Goal: Task Accomplishment & Management: Manage account settings

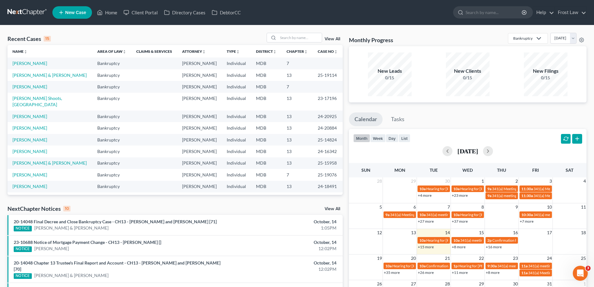
click at [283, 32] on div "Recent Cases 15 View All Name unfold_more expand_more expand_less Area of Law u…" at bounding box center [297, 234] width 594 height 418
click at [285, 38] on input "search" at bounding box center [300, 37] width 44 height 9
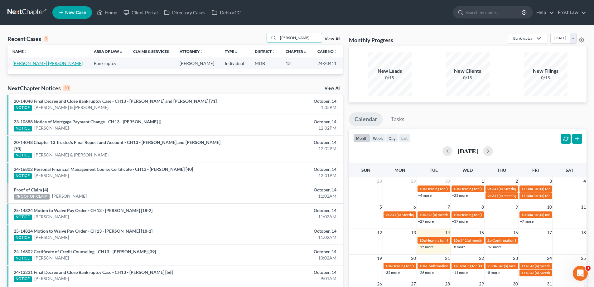
type input "[PERSON_NAME]"
click at [27, 64] on link "[PERSON_NAME] [PERSON_NAME]" at bounding box center [47, 62] width 70 height 5
select select "2"
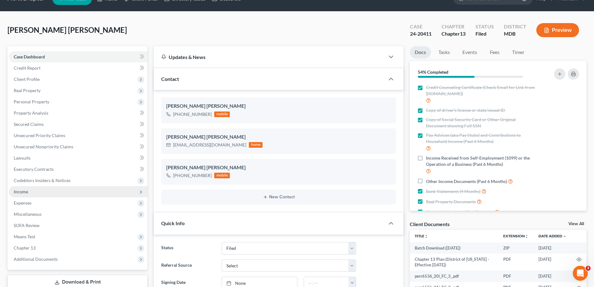
scroll to position [62, 0]
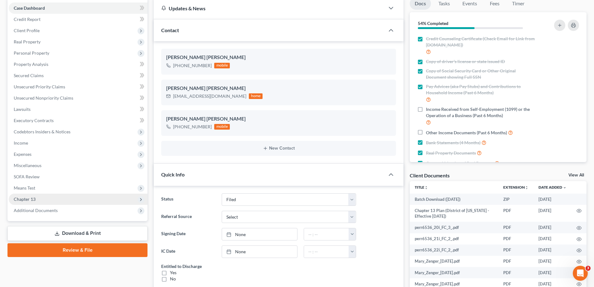
click at [47, 199] on span "Chapter 13" at bounding box center [78, 198] width 139 height 11
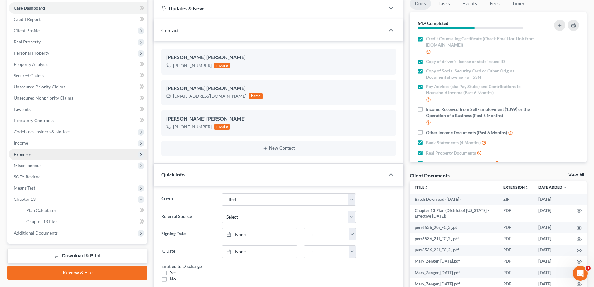
click at [41, 156] on span "Expenses" at bounding box center [78, 153] width 139 height 11
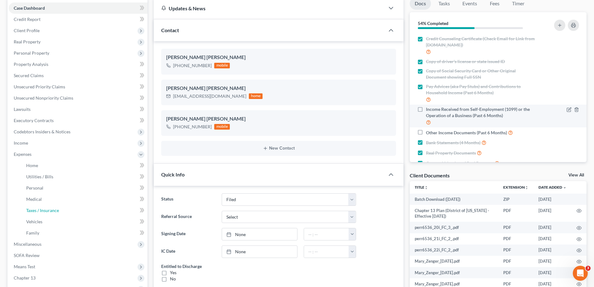
click at [54, 209] on span "Taxes / Insurance" at bounding box center [42, 209] width 33 height 5
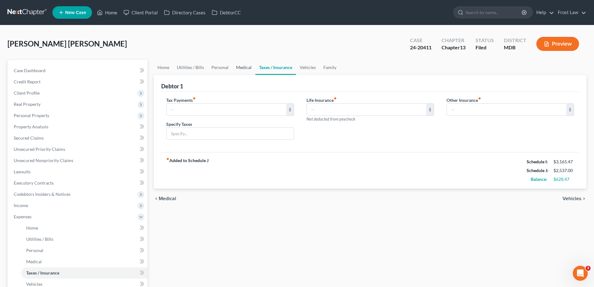
click at [244, 67] on link "Medical" at bounding box center [243, 67] width 23 height 15
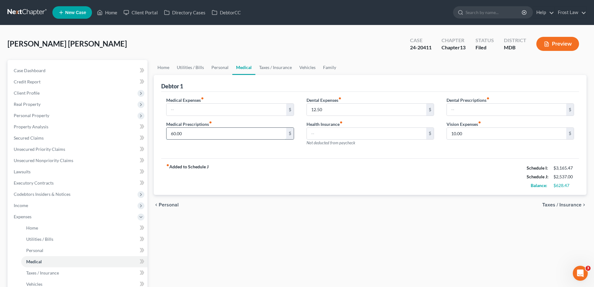
click at [220, 132] on input "60.00" at bounding box center [225, 134] width 119 height 12
type input "150.00"
click at [265, 65] on link "Taxes / Insurance" at bounding box center [275, 67] width 40 height 15
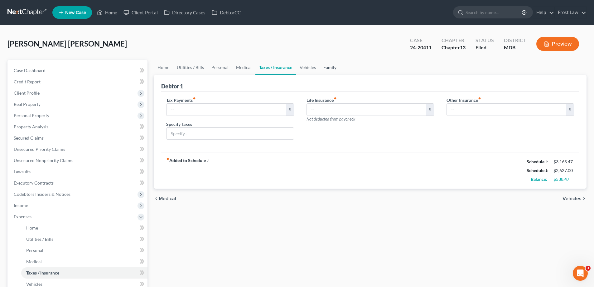
click at [330, 71] on link "Family" at bounding box center [330, 67] width 21 height 15
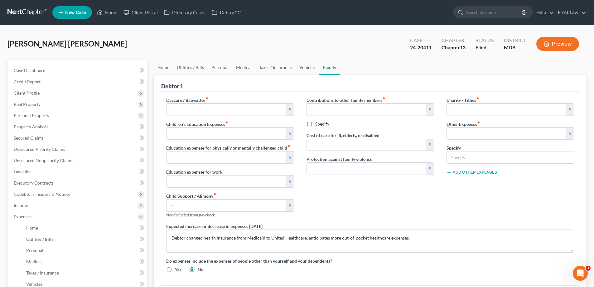
drag, startPoint x: 302, startPoint y: 72, endPoint x: 271, endPoint y: 76, distance: 30.8
click at [302, 72] on link "Vehicles" at bounding box center [308, 67] width 24 height 15
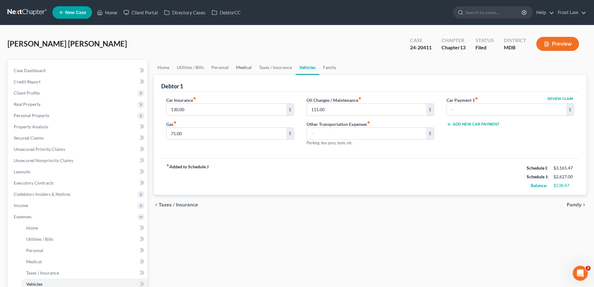
click at [240, 65] on link "Medical" at bounding box center [243, 67] width 23 height 15
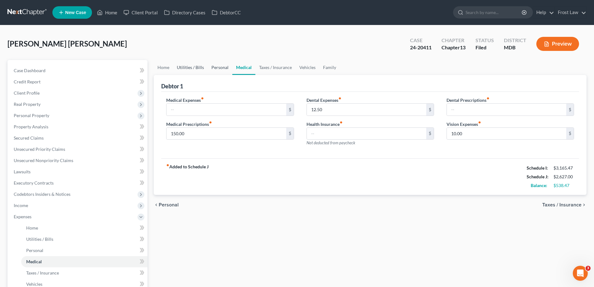
click at [213, 67] on link "Personal" at bounding box center [220, 67] width 25 height 15
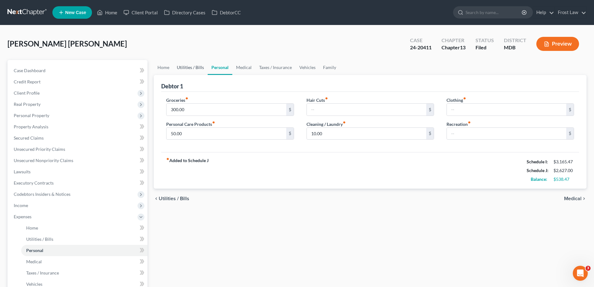
click at [181, 70] on link "Utilities / Bills" at bounding box center [190, 67] width 35 height 15
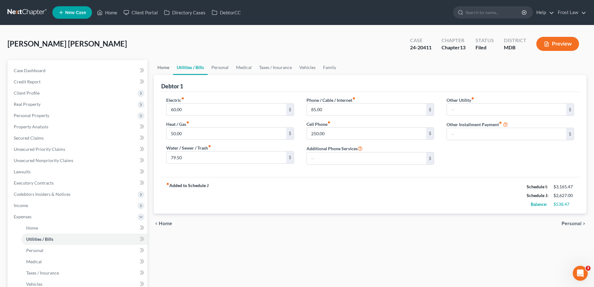
click at [166, 70] on link "Home" at bounding box center [163, 67] width 19 height 15
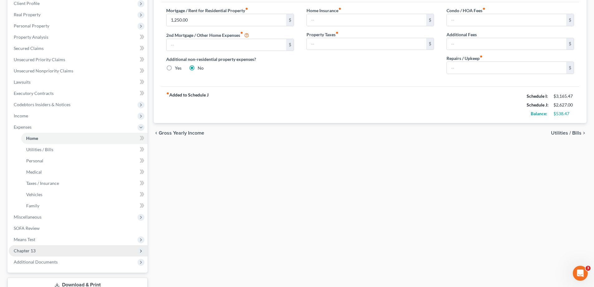
scroll to position [135, 0]
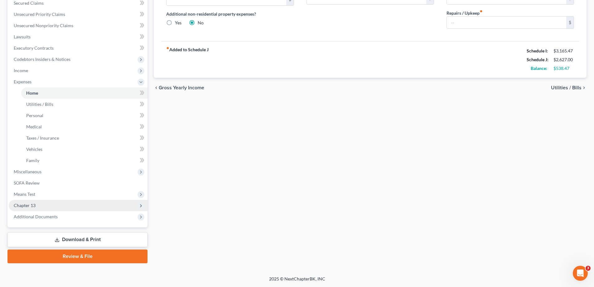
click at [42, 204] on span "Chapter 13" at bounding box center [78, 205] width 139 height 11
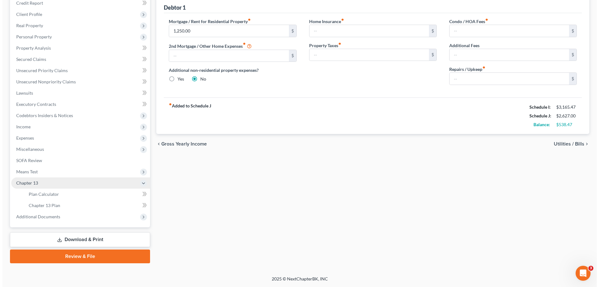
scroll to position [79, 0]
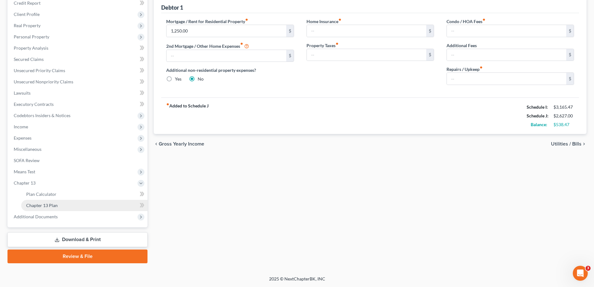
click at [55, 206] on span "Chapter 13 Plan" at bounding box center [41, 204] width 31 height 5
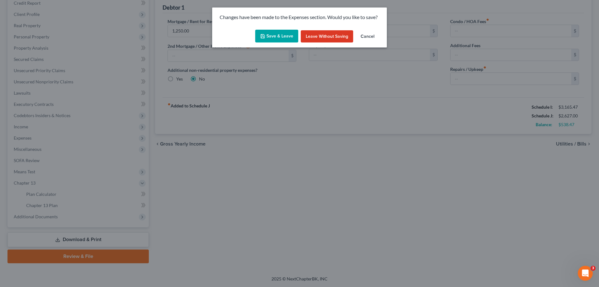
click at [279, 42] on button "Save & Leave" at bounding box center [276, 36] width 43 height 13
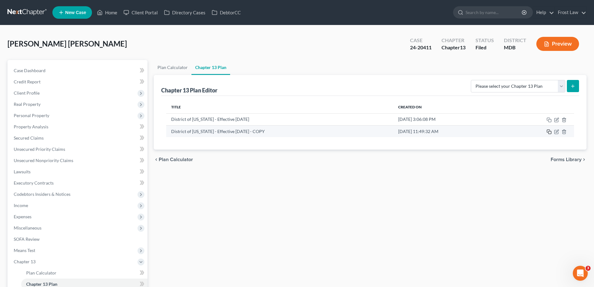
click at [548, 132] on icon "button" at bounding box center [549, 131] width 5 height 5
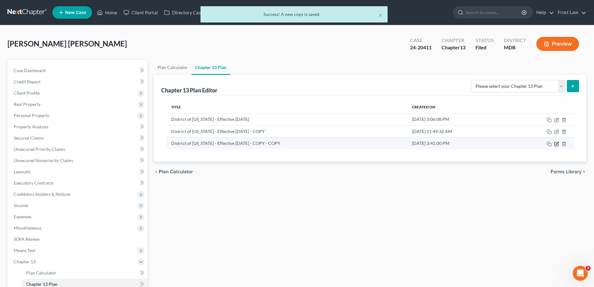
click at [555, 145] on icon "button" at bounding box center [556, 143] width 5 height 5
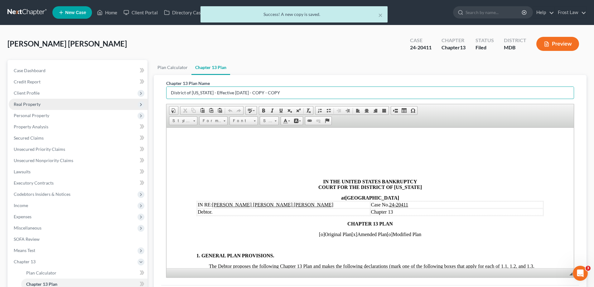
drag, startPoint x: 293, startPoint y: 89, endPoint x: 100, endPoint y: 102, distance: 192.8
click at [98, 104] on div "Petition Navigation Case Dashboard Payments Invoices Payments Payments Credit R…" at bounding box center [296, 201] width 585 height 282
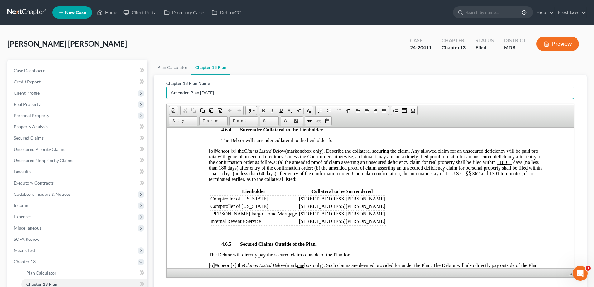
scroll to position [1185, 0]
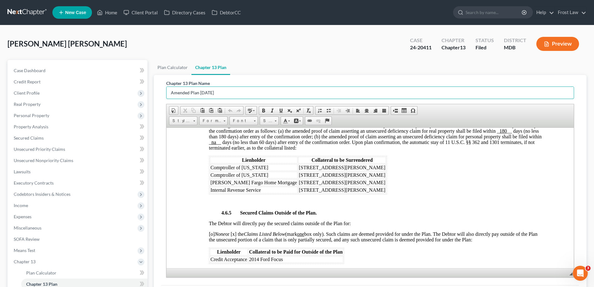
type input "Amended Plan [DATE]"
drag, startPoint x: 315, startPoint y: 189, endPoint x: 271, endPoint y: 190, distance: 44.6
click at [298, 190] on td "[STREET_ADDRESS][PERSON_NAME]" at bounding box center [342, 189] width 88 height 7
drag, startPoint x: 261, startPoint y: 189, endPoint x: 211, endPoint y: 190, distance: 49.6
click at [211, 190] on td "Internal Revenue Service" at bounding box center [254, 189] width 88 height 7
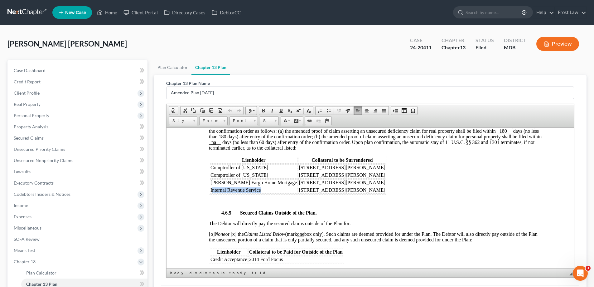
click at [214, 191] on td "Internal Revenue Service" at bounding box center [254, 189] width 88 height 7
drag, startPoint x: 265, startPoint y: 189, endPoint x: 211, endPoint y: 190, distance: 53.9
click at [211, 190] on td "Internal Revenue Service" at bounding box center [254, 189] width 88 height 7
copy td "Internal Revenue Service"
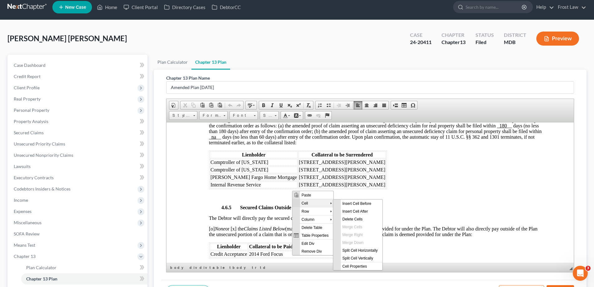
scroll to position [0, 0]
click at [358, 219] on span "Insert Row After" at bounding box center [359, 219] width 36 height 8
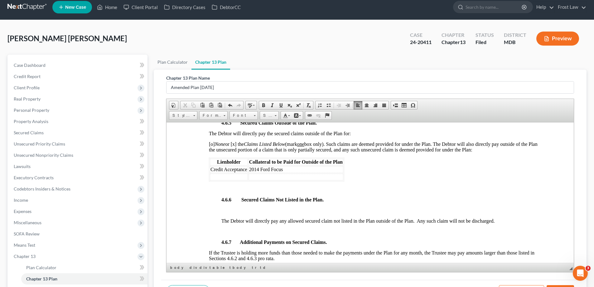
scroll to position [1278, 0]
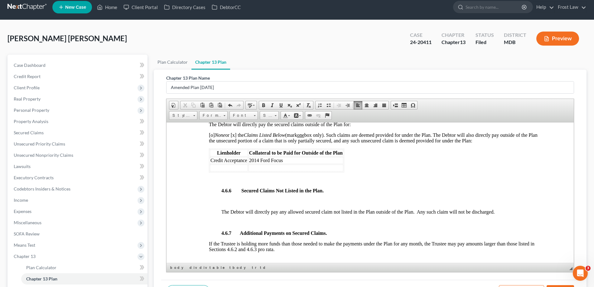
click at [271, 168] on td at bounding box center [295, 167] width 95 height 7
paste body
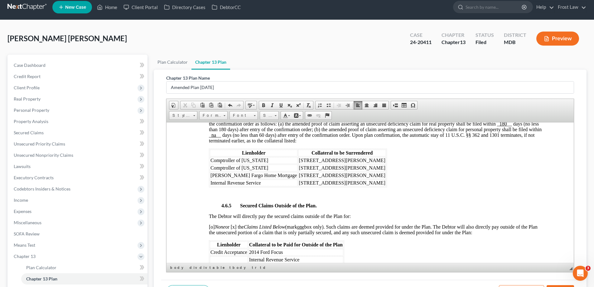
scroll to position [1185, 0]
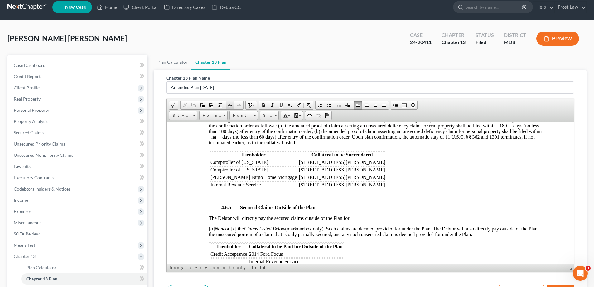
click at [230, 106] on span at bounding box center [230, 105] width 5 height 5
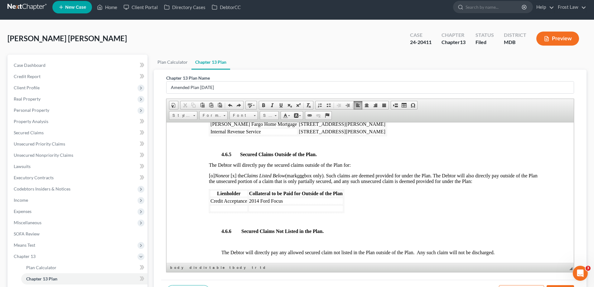
scroll to position [1309, 0]
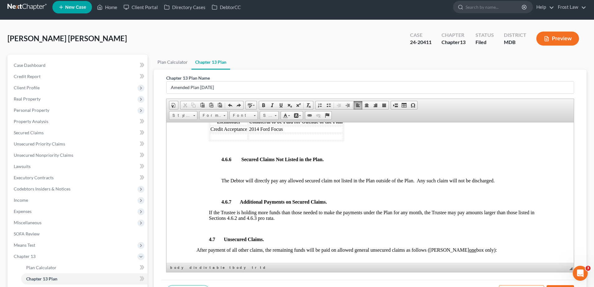
click at [233, 135] on td at bounding box center [229, 136] width 38 height 7
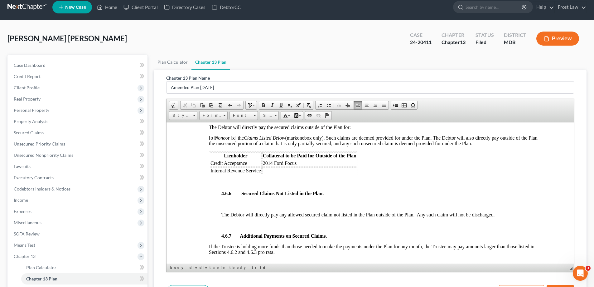
scroll to position [1247, 0]
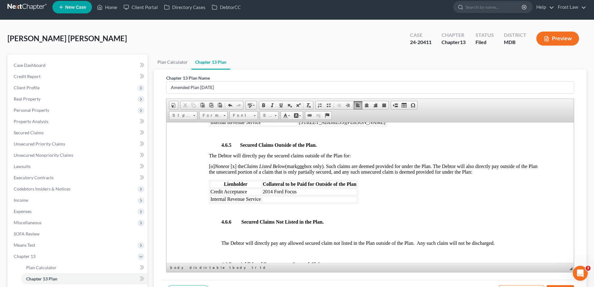
click at [280, 198] on td at bounding box center [309, 198] width 95 height 7
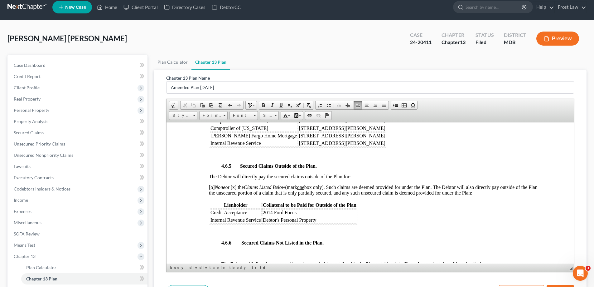
scroll to position [1216, 0]
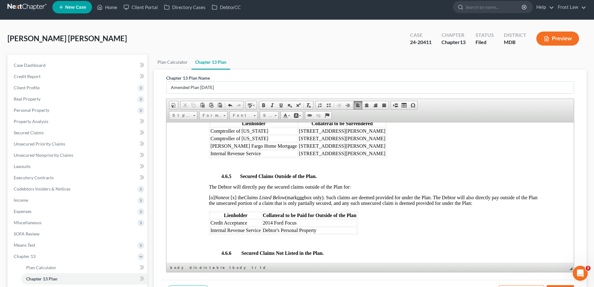
click at [316, 155] on td "[STREET_ADDRESS][PERSON_NAME]" at bounding box center [342, 153] width 88 height 7
drag, startPoint x: 303, startPoint y: 155, endPoint x: 270, endPoint y: 154, distance: 32.5
click at [298, 154] on td "[STREET_ADDRESS][PERSON_NAME]" at bounding box center [342, 153] width 88 height 7
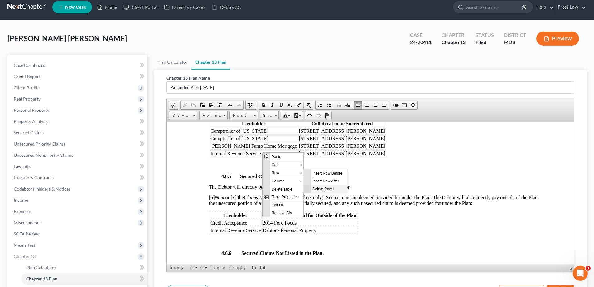
click at [325, 187] on span "Delete Rows" at bounding box center [329, 188] width 36 height 8
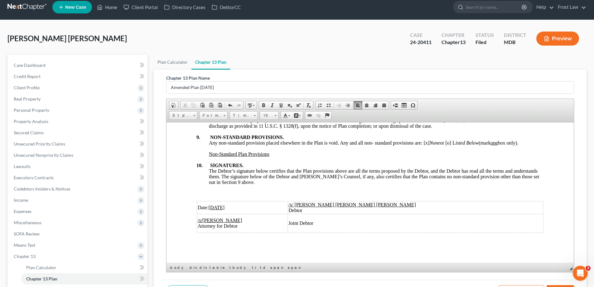
scroll to position [2112, 0]
drag, startPoint x: 220, startPoint y: 206, endPoint x: 213, endPoint y: 207, distance: 7.5
click at [213, 207] on u "[DATE]" at bounding box center [217, 206] width 16 height 5
drag, startPoint x: 231, startPoint y: 207, endPoint x: 210, endPoint y: 206, distance: 20.9
click at [210, 206] on span "Date: [DATE]" at bounding box center [215, 206] width 35 height 5
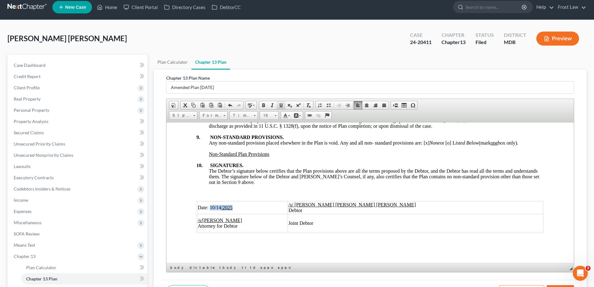
click at [281, 105] on span at bounding box center [280, 105] width 5 height 5
click at [263, 214] on td "/s/[PERSON_NAME] Attorney for Debtor" at bounding box center [242, 223] width 90 height 18
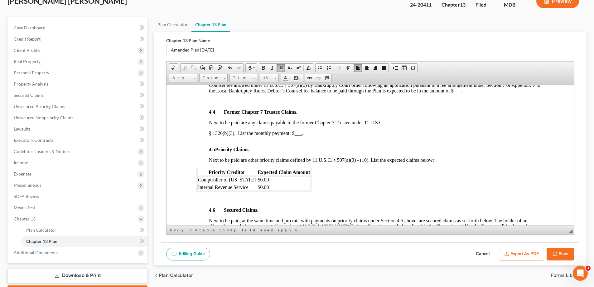
scroll to position [79, 0]
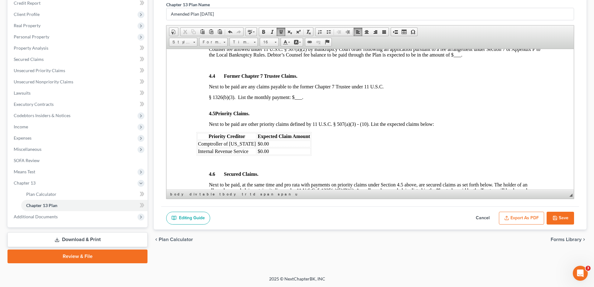
click at [566, 222] on button "Save" at bounding box center [560, 217] width 27 height 13
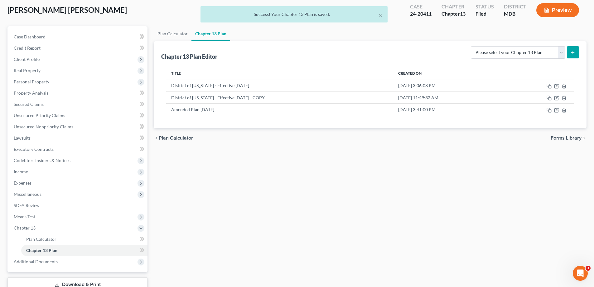
scroll to position [0, 0]
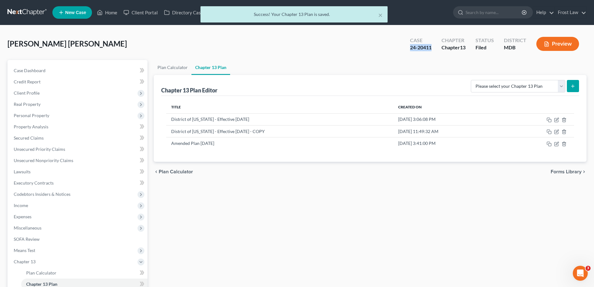
drag, startPoint x: 435, startPoint y: 47, endPoint x: 405, endPoint y: 46, distance: 29.9
click at [405, 46] on div "Case 24-20411" at bounding box center [420, 44] width 31 height 18
copy div "24-20411"
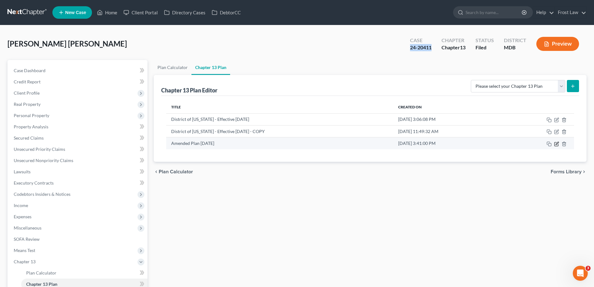
click at [556, 141] on icon "button" at bounding box center [556, 143] width 5 height 5
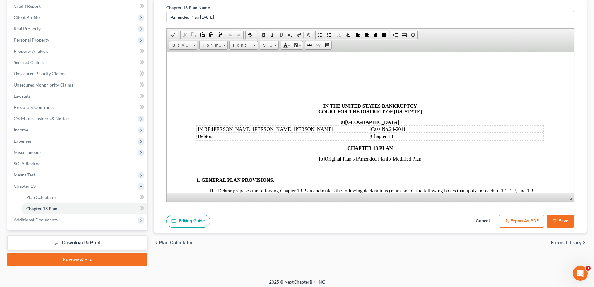
scroll to position [79, 0]
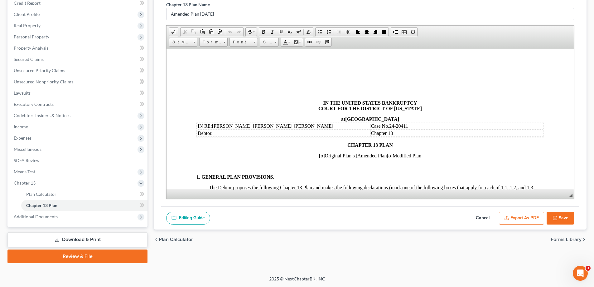
click at [516, 220] on button "Export as PDF" at bounding box center [521, 217] width 45 height 13
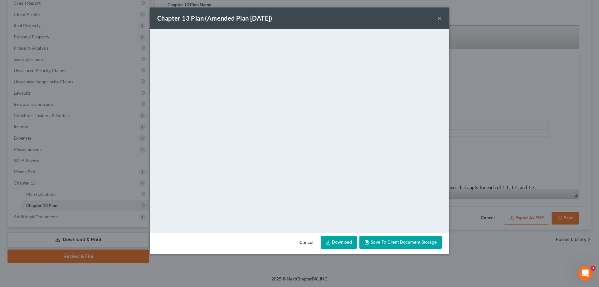
click at [440, 20] on button "×" at bounding box center [439, 17] width 4 height 7
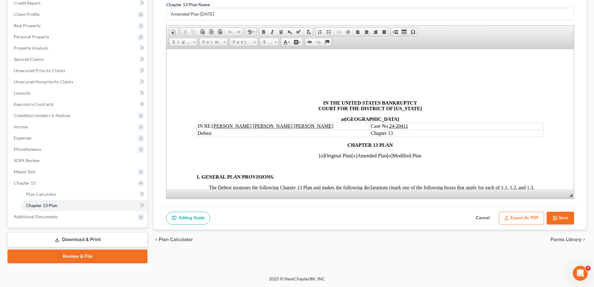
click at [558, 217] on button "Save" at bounding box center [560, 217] width 27 height 13
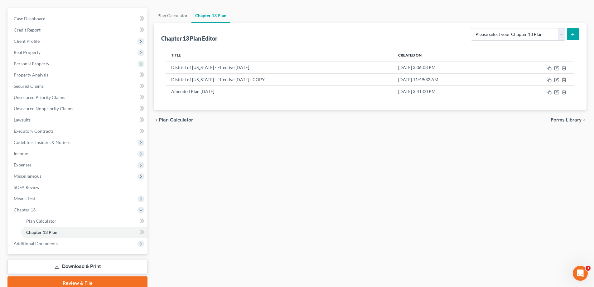
scroll to position [0, 0]
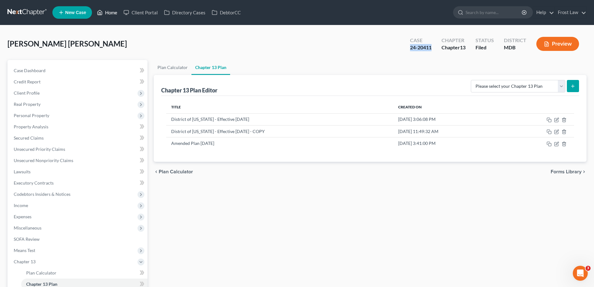
click at [113, 14] on link "Home" at bounding box center [107, 12] width 26 height 11
